Goal: Transaction & Acquisition: Subscribe to service/newsletter

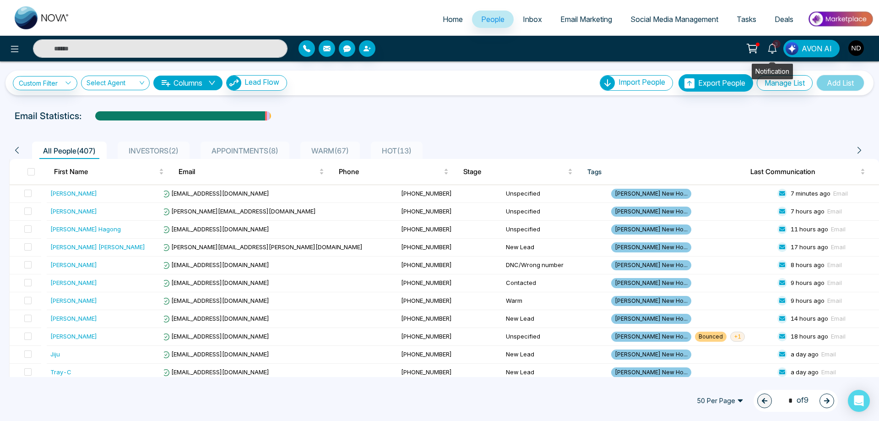
click at [779, 52] on link "3" at bounding box center [772, 48] width 22 height 16
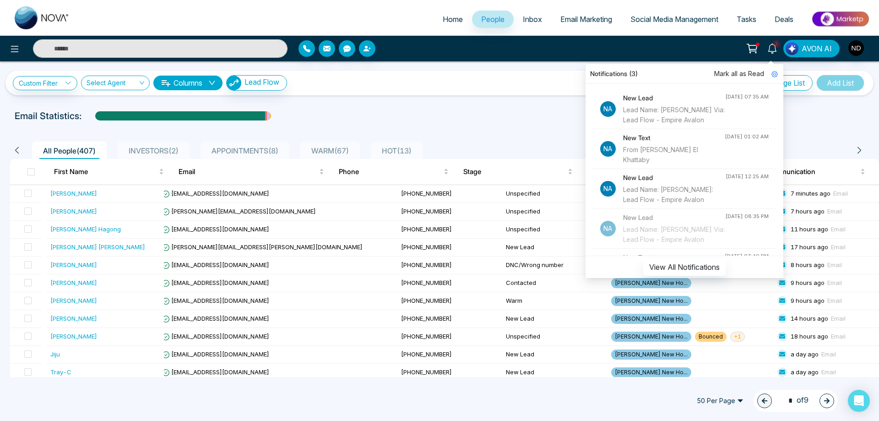
click at [653, 143] on h4 "New Text" at bounding box center [674, 138] width 102 height 10
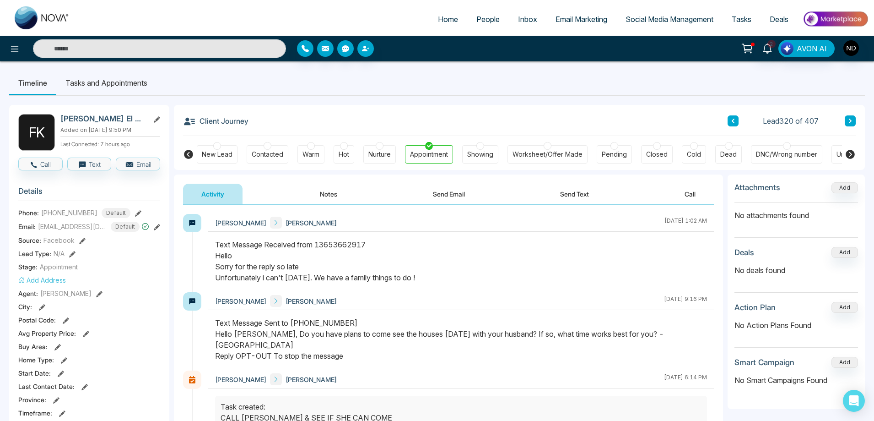
click at [138, 44] on input "text" at bounding box center [159, 48] width 253 height 18
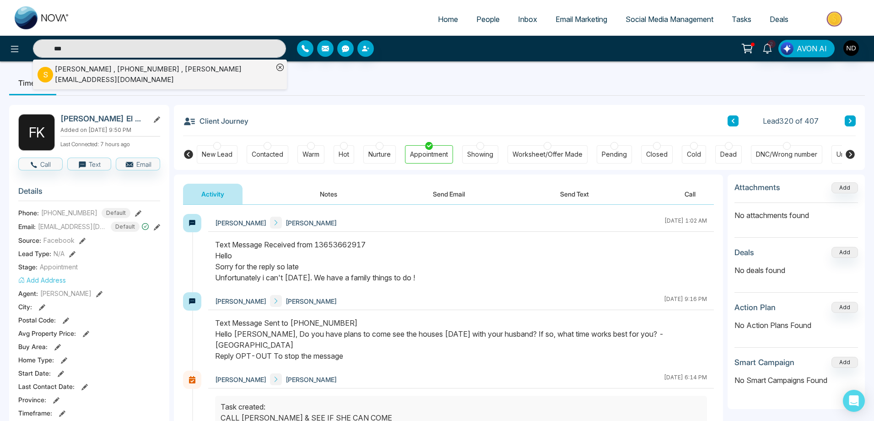
type input "***"
click at [218, 73] on div "[PERSON_NAME] , [PHONE_NUMBER] , [PERSON_NAME][EMAIL_ADDRESS][DOMAIN_NAME]" at bounding box center [164, 74] width 218 height 21
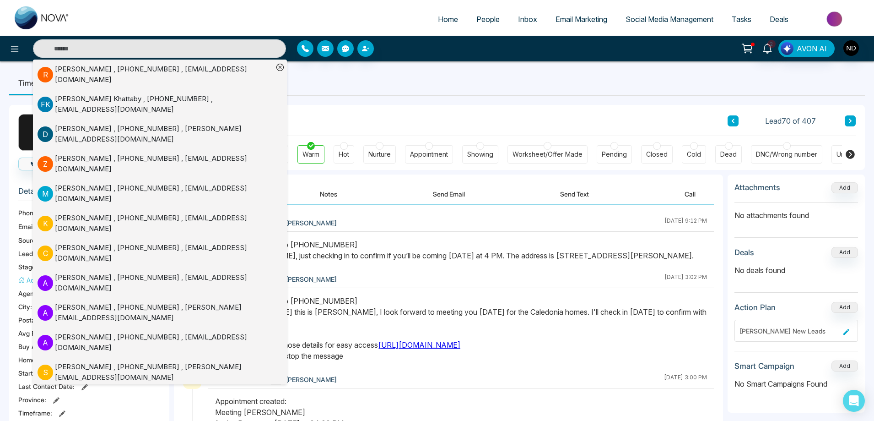
click at [556, 261] on div "Text Message Sent to [PHONE_NUMBER] Hello [PERSON_NAME], just checking in to co…" at bounding box center [461, 250] width 492 height 22
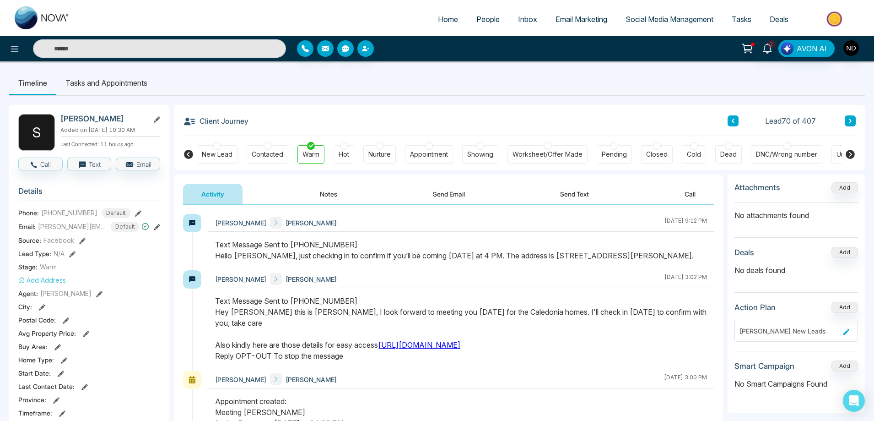
click at [419, 349] on link "[URL][DOMAIN_NAME]" at bounding box center [419, 344] width 82 height 9
click at [129, 41] on input "text" at bounding box center [159, 48] width 253 height 18
click at [348, 82] on ul "Timeline Tasks and Appointments" at bounding box center [437, 82] width 856 height 25
click at [498, 108] on div "Client Journey Lead 70 of 407" at bounding box center [519, 120] width 673 height 31
click at [770, 53] on icon at bounding box center [768, 48] width 10 height 10
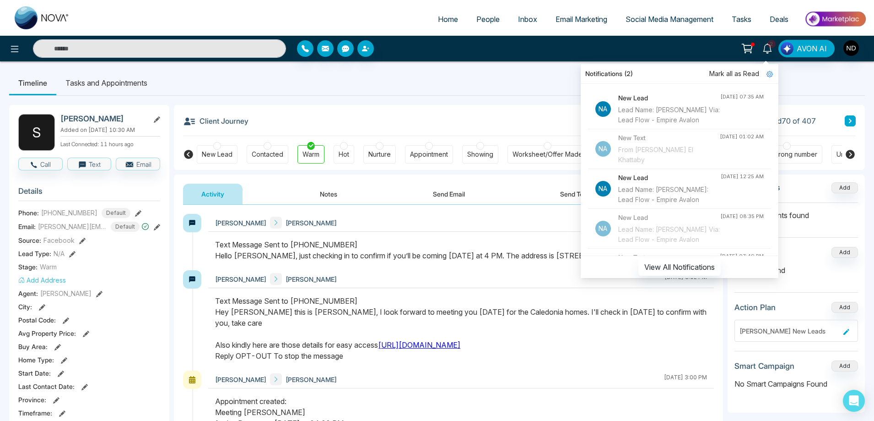
click at [670, 117] on div "Lead Name: [PERSON_NAME] Via: Lead Flow - Empire Avalon" at bounding box center [669, 115] width 102 height 20
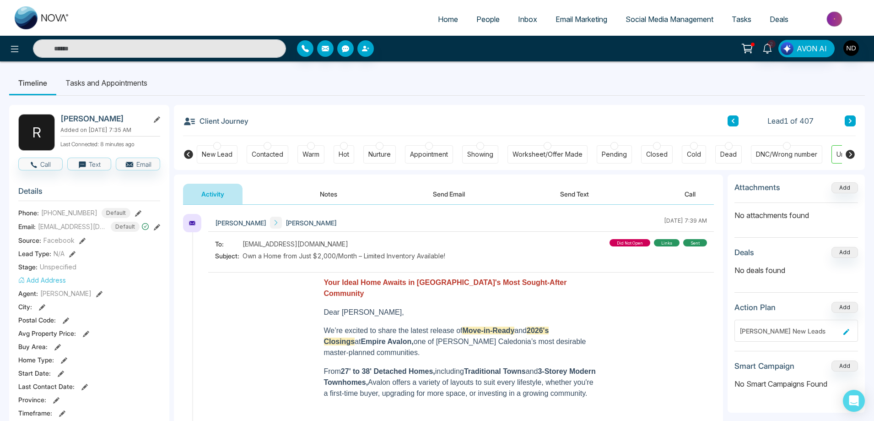
click at [854, 118] on button at bounding box center [850, 120] width 11 height 11
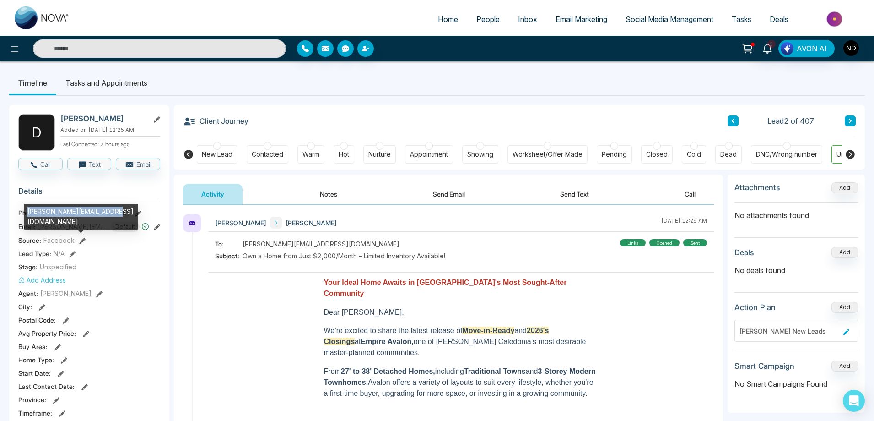
drag, startPoint x: 27, startPoint y: 213, endPoint x: 118, endPoint y: 212, distance: 90.6
click at [118, 212] on div "[PERSON_NAME][EMAIL_ADDRESS][DOMAIN_NAME]" at bounding box center [81, 217] width 114 height 26
copy div "[PERSON_NAME][EMAIL_ADDRESS][DOMAIN_NAME]"
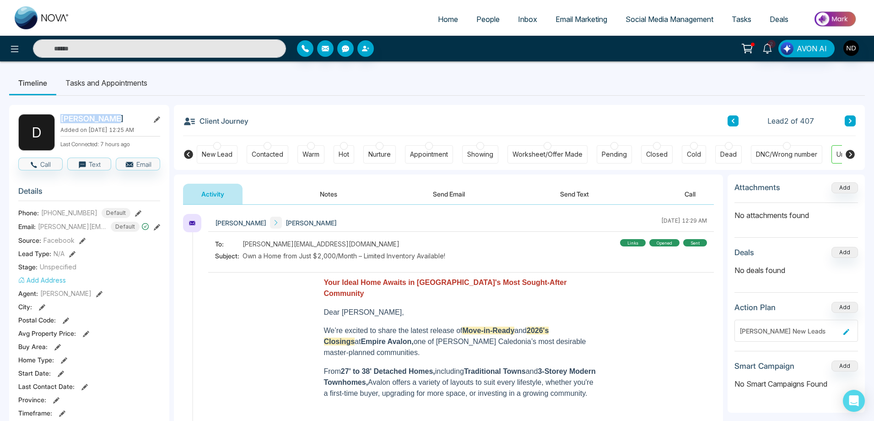
drag, startPoint x: 62, startPoint y: 119, endPoint x: 111, endPoint y: 118, distance: 49.0
click at [111, 118] on h2 "[PERSON_NAME]" at bounding box center [102, 118] width 85 height 9
copy h2 "[PERSON_NAME]"
click at [853, 157] on icon at bounding box center [850, 154] width 9 height 9
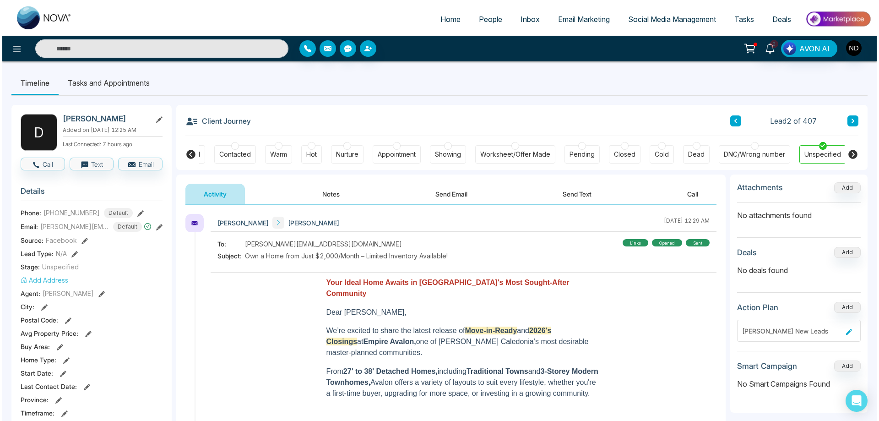
scroll to position [0, 35]
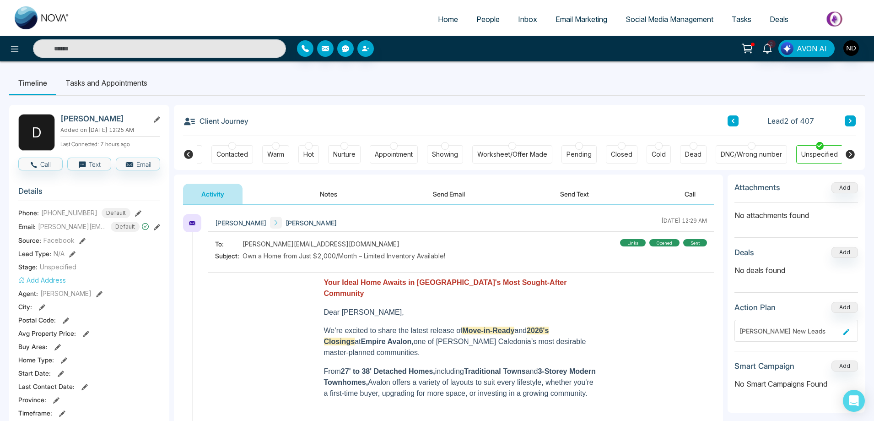
click at [740, 20] on span "Tasks" at bounding box center [742, 19] width 20 height 9
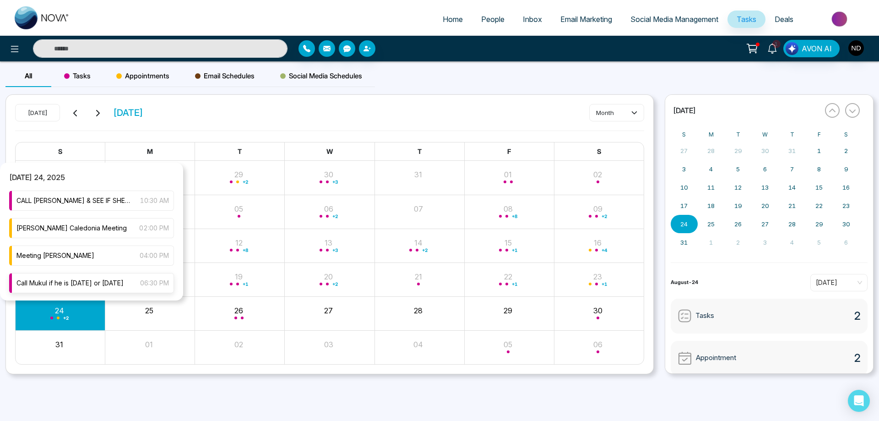
click at [73, 285] on span "Call Mukul if he is [DATE] or [DATE]" at bounding box center [69, 283] width 107 height 10
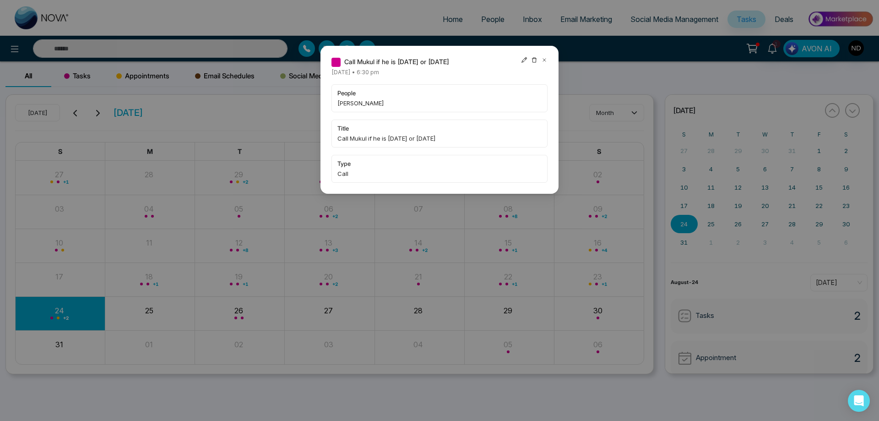
click at [263, 102] on div "Call Mukul if he is [DATE] or [DATE] [DATE] • 6:30 pm people [PERSON_NAME] titl…" at bounding box center [439, 210] width 879 height 421
click at [545, 60] on icon at bounding box center [544, 60] width 6 height 6
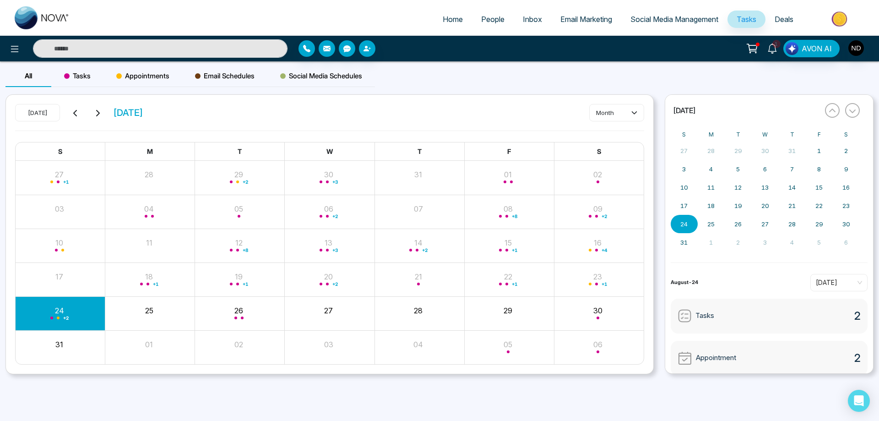
click at [496, 17] on span "People" at bounding box center [492, 19] width 23 height 9
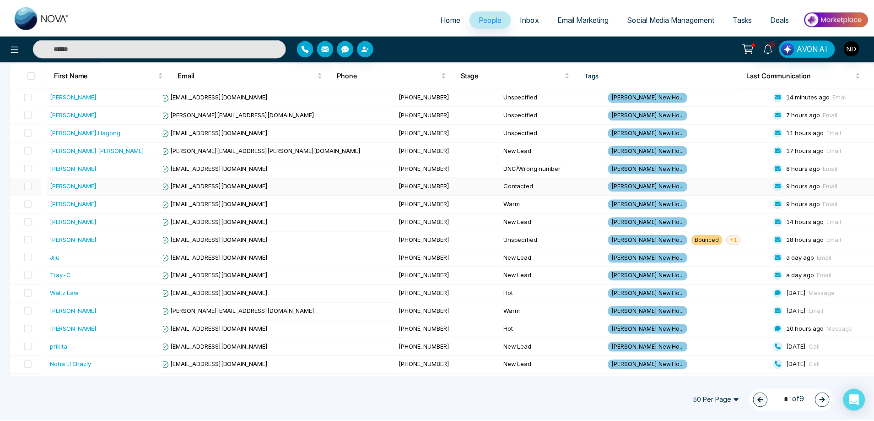
scroll to position [137, 0]
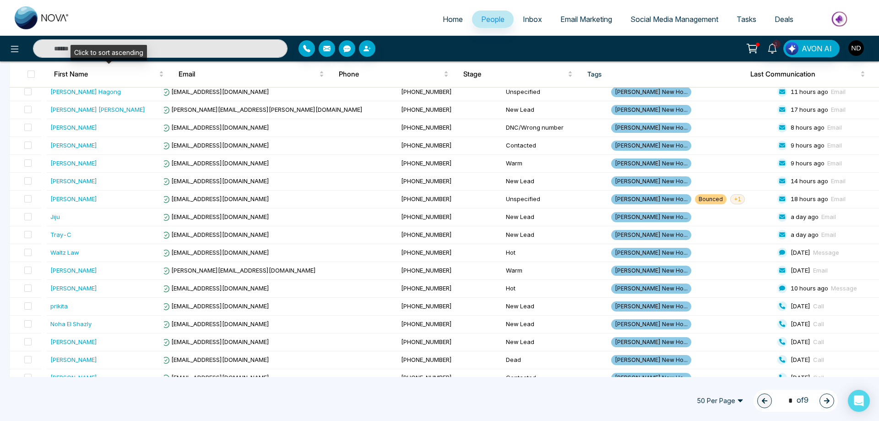
click at [169, 52] on input "text" at bounding box center [160, 48] width 255 height 18
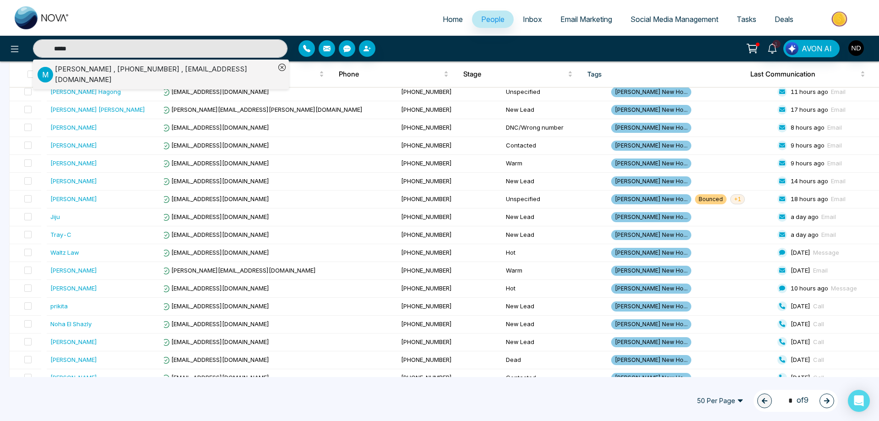
type input "*****"
click at [175, 69] on div "[PERSON_NAME] , [PHONE_NUMBER] , [EMAIL_ADDRESS][DOMAIN_NAME]" at bounding box center [165, 74] width 220 height 21
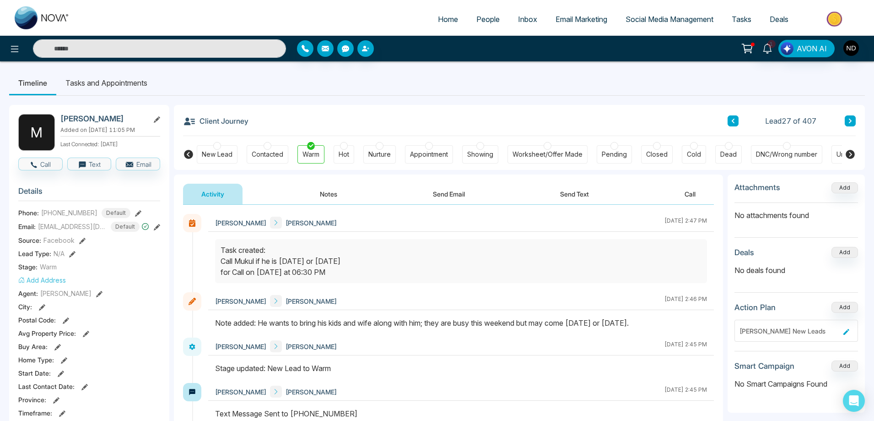
click at [210, 48] on input "text" at bounding box center [159, 48] width 253 height 18
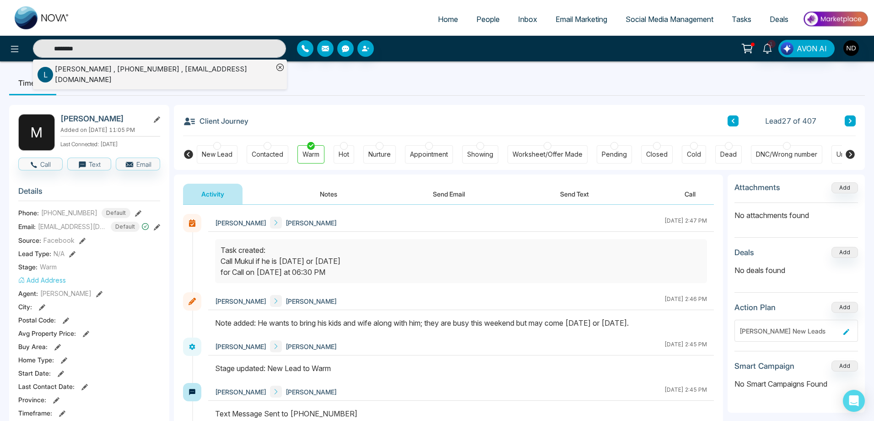
type input "********"
click at [172, 71] on div "[PERSON_NAME] , [PHONE_NUMBER] , [EMAIL_ADDRESS][DOMAIN_NAME]" at bounding box center [164, 74] width 218 height 21
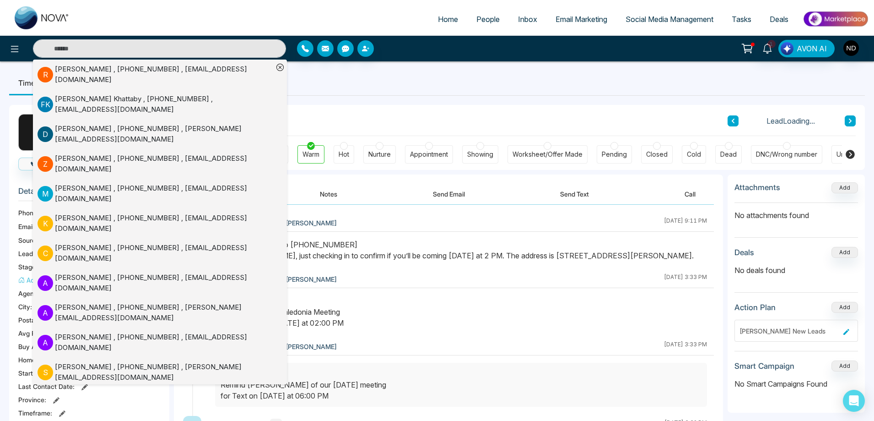
click at [535, 288] on div "[PERSON_NAME] [PERSON_NAME] [DATE] 3:33 PM" at bounding box center [461, 279] width 506 height 18
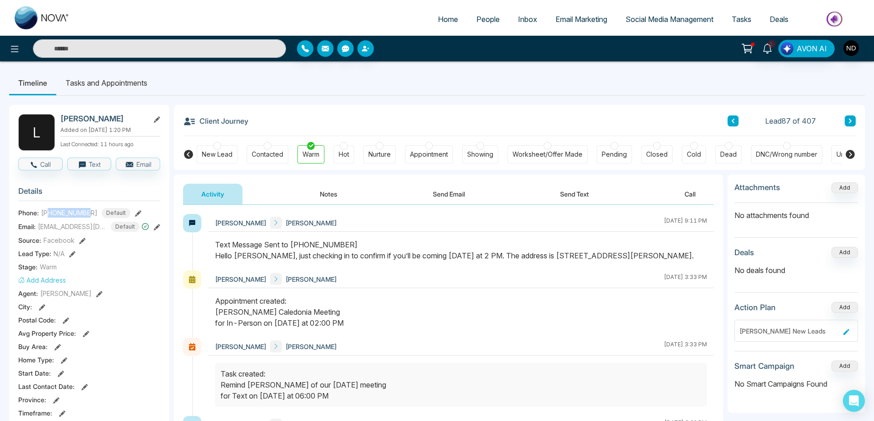
drag, startPoint x: 49, startPoint y: 212, endPoint x: 92, endPoint y: 212, distance: 43.0
click at [92, 212] on div "[PHONE_NUMBER] Default" at bounding box center [85, 213] width 89 height 10
copy span "9056175025"
drag, startPoint x: 38, startPoint y: 204, endPoint x: 101, endPoint y: 202, distance: 62.3
click at [101, 202] on div "[EMAIL_ADDRESS][DOMAIN_NAME]" at bounding box center [90, 206] width 113 height 16
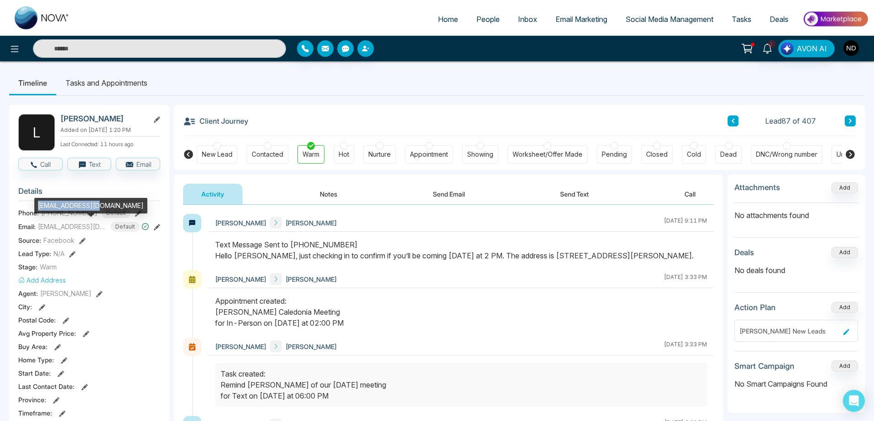
copy div "[EMAIL_ADDRESS][DOMAIN_NAME]"
click at [769, 49] on icon at bounding box center [768, 48] width 10 height 10
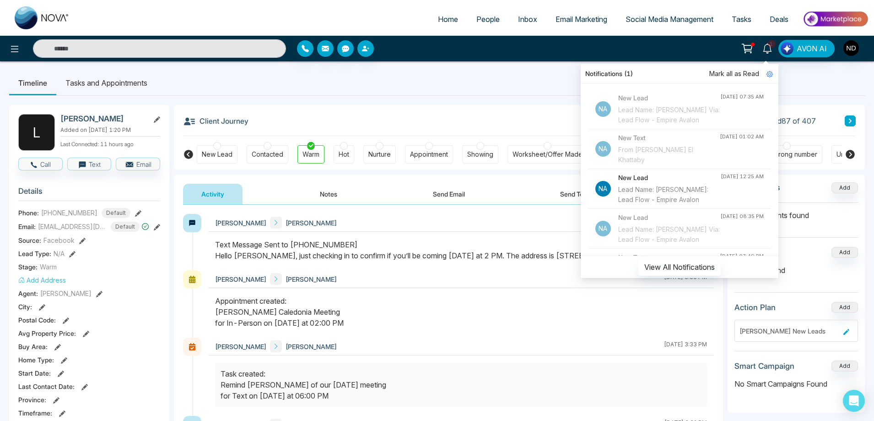
click at [736, 72] on span "Mark all as Read" at bounding box center [735, 74] width 50 height 10
click at [506, 91] on ul "Timeline Tasks and Appointments" at bounding box center [437, 82] width 856 height 25
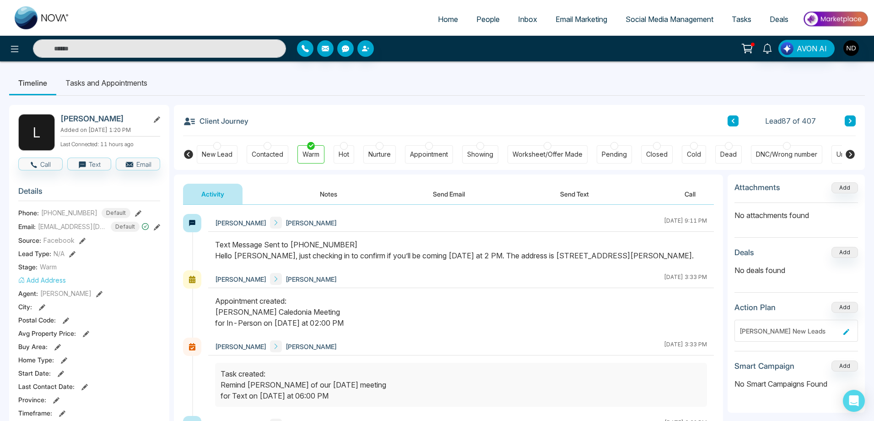
click at [491, 19] on span "People" at bounding box center [488, 19] width 23 height 9
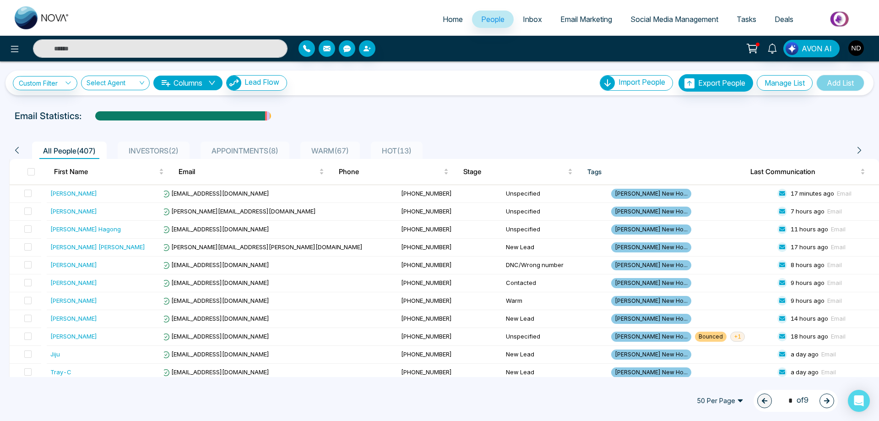
click at [498, 111] on div "Email Statistics:" at bounding box center [440, 116] width 850 height 14
click at [66, 336] on div "[PERSON_NAME]" at bounding box center [73, 335] width 47 height 9
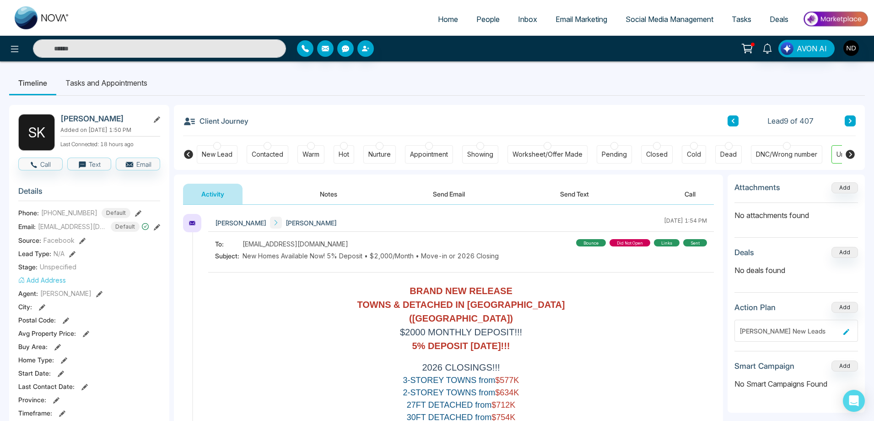
click at [594, 116] on div "Client Journey Lead 9 of 407" at bounding box center [519, 120] width 673 height 31
click at [445, 24] on link "Home" at bounding box center [448, 19] width 38 height 17
select select "*"
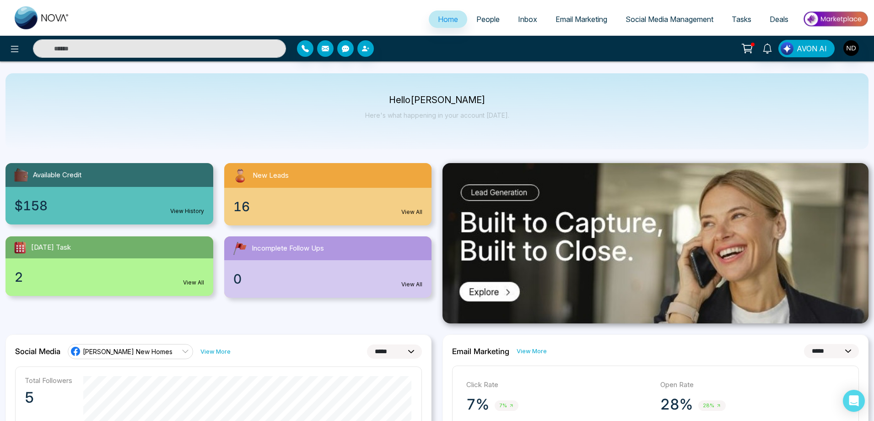
click at [192, 280] on link "View All" at bounding box center [193, 282] width 21 height 8
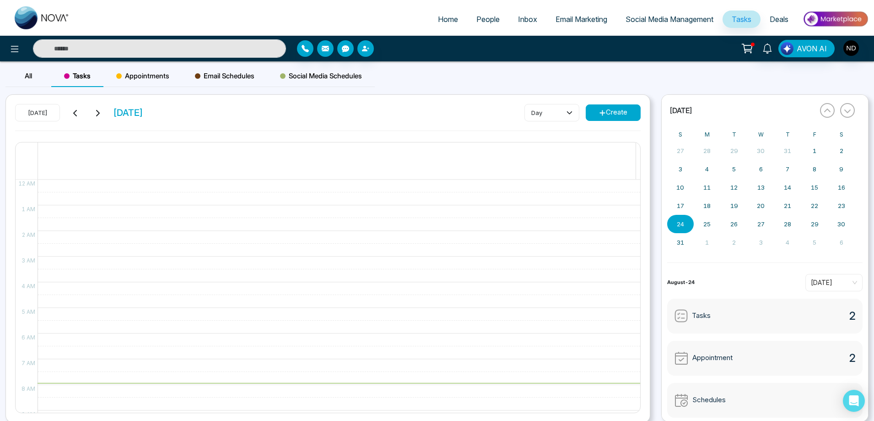
click at [618, 69] on div "All Tasks Appointments Email Schedules Social Media Schedules" at bounding box center [437, 79] width 874 height 29
click at [148, 72] on span "Appointments" at bounding box center [142, 75] width 53 height 11
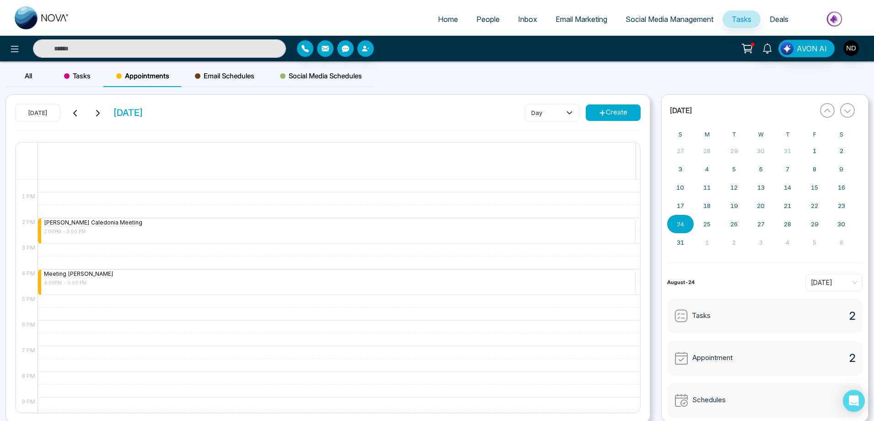
click at [224, 72] on span "Email Schedules" at bounding box center [225, 75] width 60 height 11
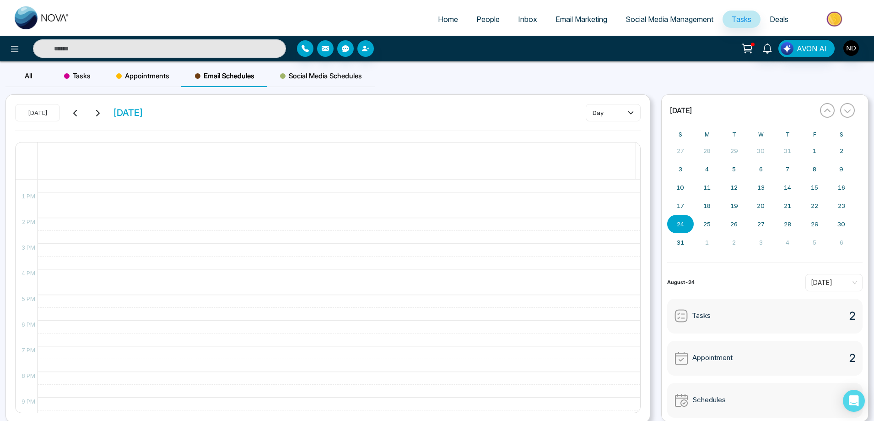
click at [325, 72] on span "Social Media Schedules" at bounding box center [321, 75] width 82 height 11
click at [31, 73] on span "All" at bounding box center [28, 75] width 7 height 9
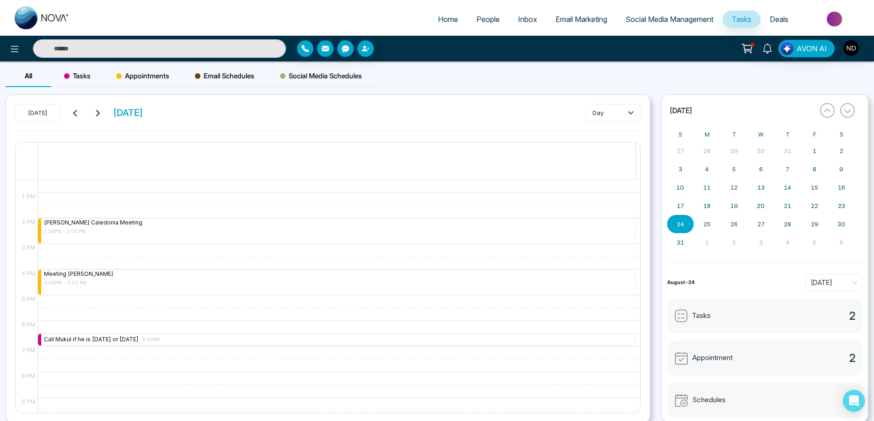
click at [440, 17] on span "Home" at bounding box center [448, 19] width 20 height 9
select select "*"
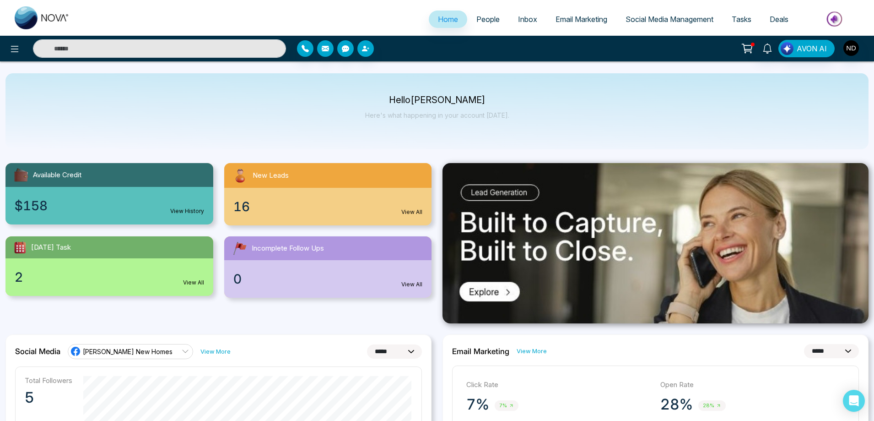
click at [488, 299] on img at bounding box center [656, 243] width 426 height 160
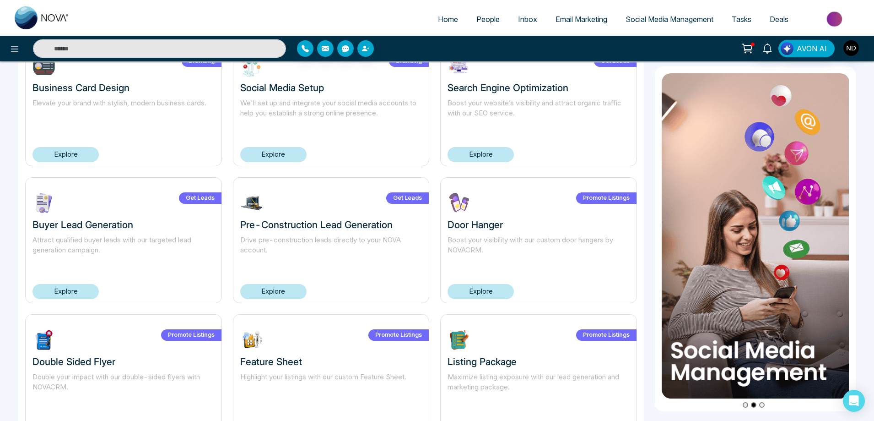
scroll to position [311, 0]
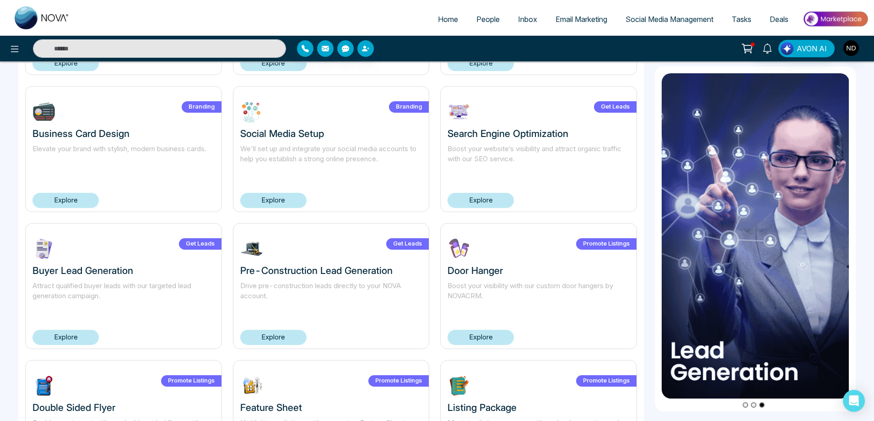
click at [567, 18] on span "Email Marketing" at bounding box center [582, 19] width 52 height 9
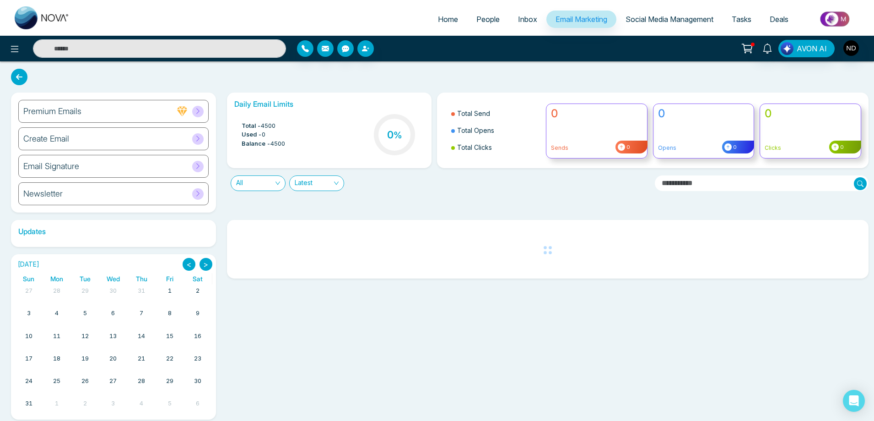
click at [59, 134] on h6 "Create Email" at bounding box center [46, 139] width 46 height 10
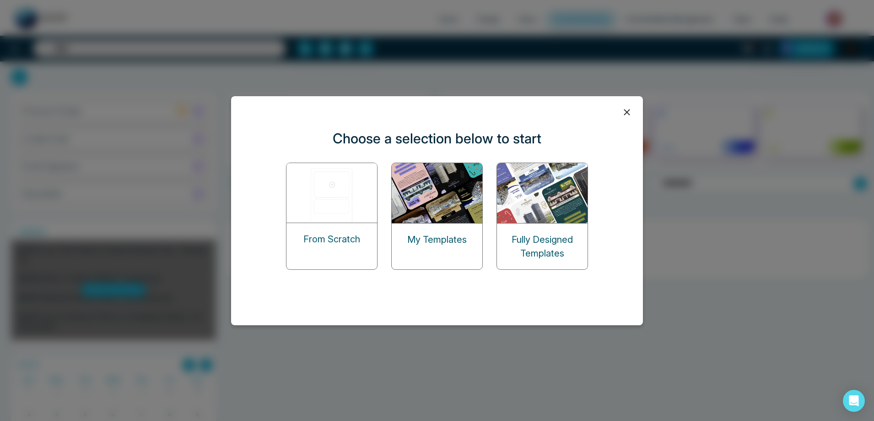
click at [419, 196] on img at bounding box center [438, 193] width 92 height 60
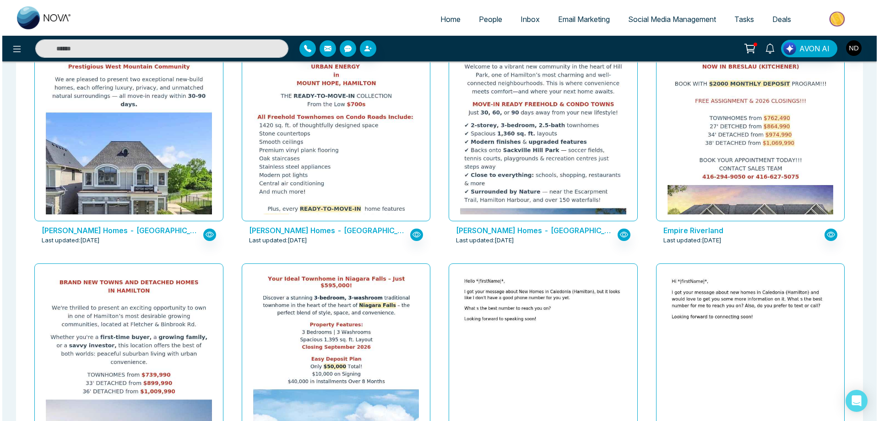
scroll to position [595, 0]
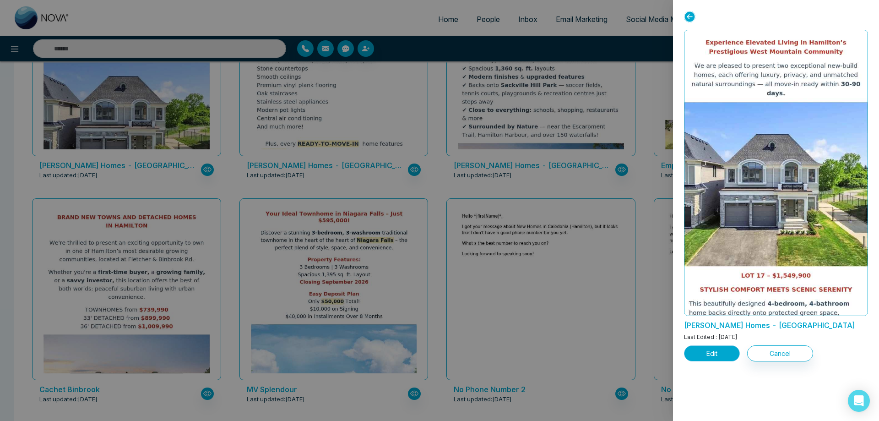
click at [716, 358] on button "Edit" at bounding box center [712, 353] width 56 height 16
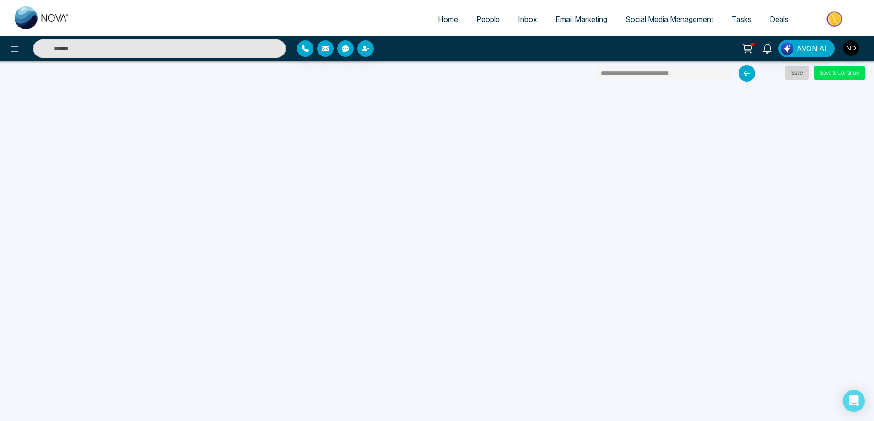
click at [799, 71] on button "Save" at bounding box center [797, 72] width 23 height 15
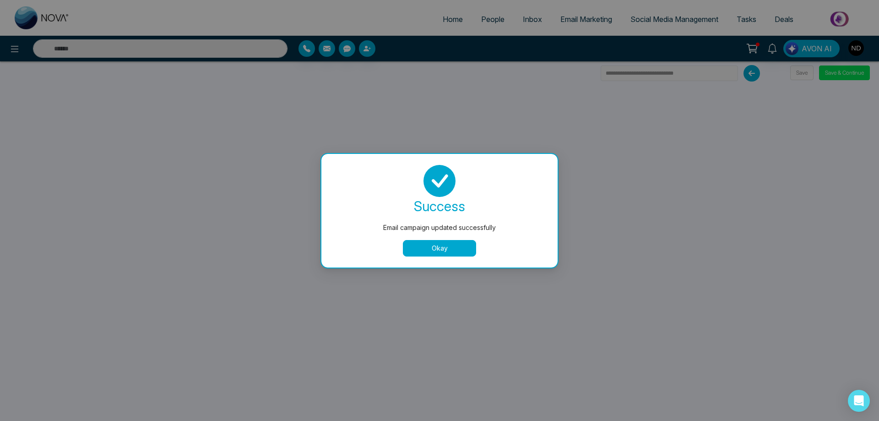
click at [446, 250] on button "Okay" at bounding box center [439, 248] width 73 height 16
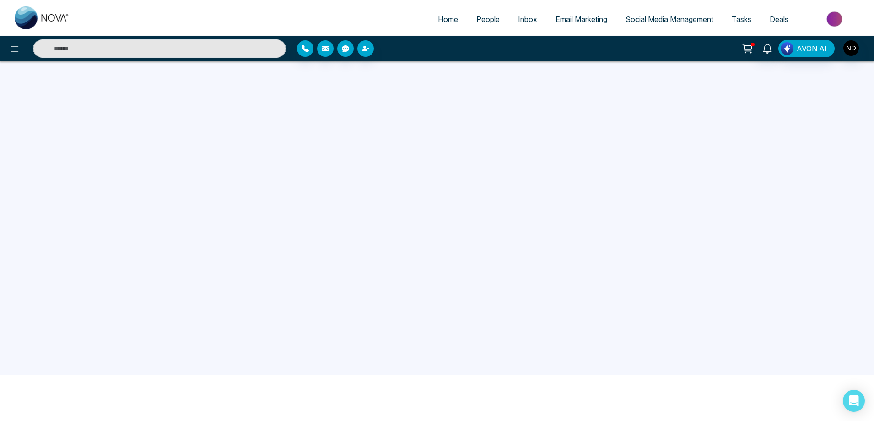
scroll to position [87, 0]
